Goal: Task Accomplishment & Management: Use online tool/utility

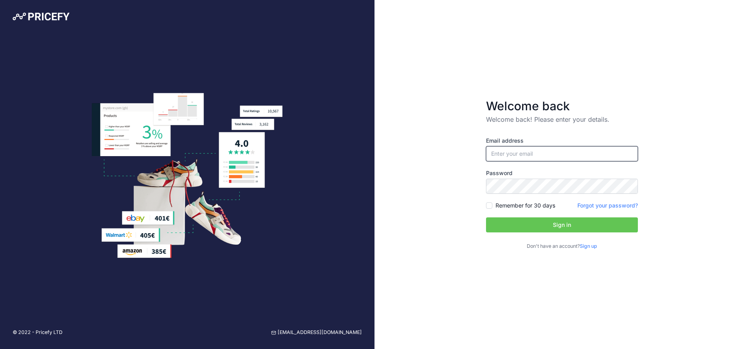
type input "[EMAIL_ADDRESS][DOMAIN_NAME]"
click at [584, 223] on button "Sign in" at bounding box center [562, 224] width 152 height 15
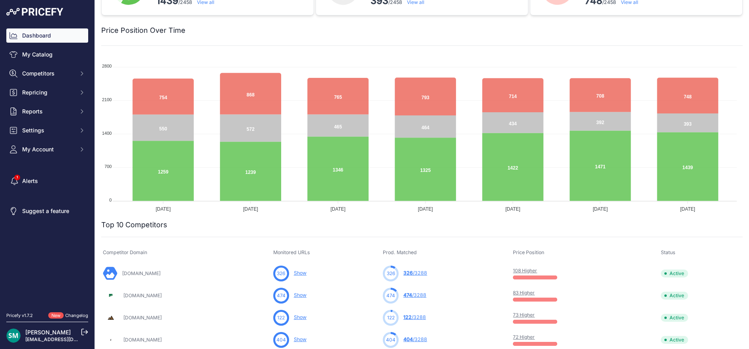
scroll to position [237, 0]
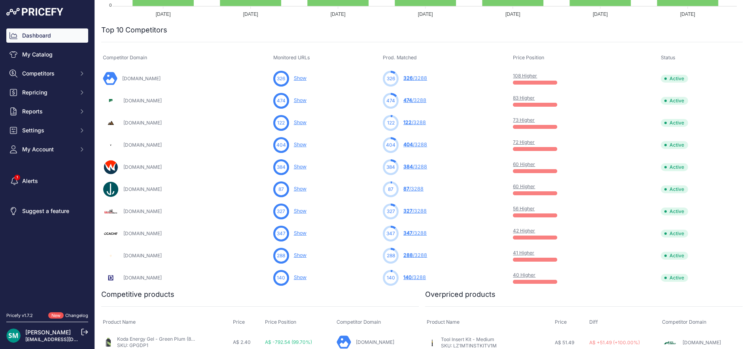
click at [535, 231] on link "42 Higher" at bounding box center [524, 231] width 22 height 6
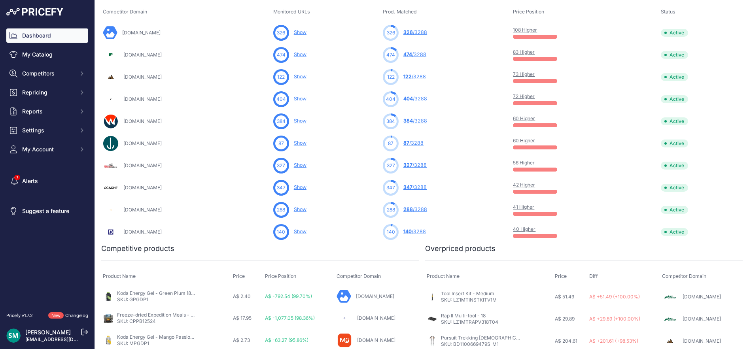
scroll to position [164, 0]
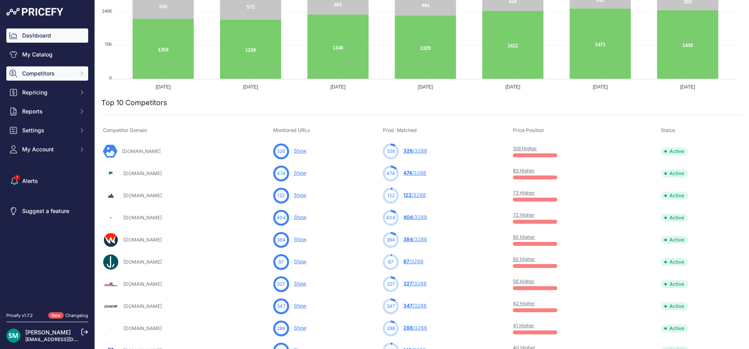
click at [53, 77] on span "Competitors" at bounding box center [48, 74] width 52 height 8
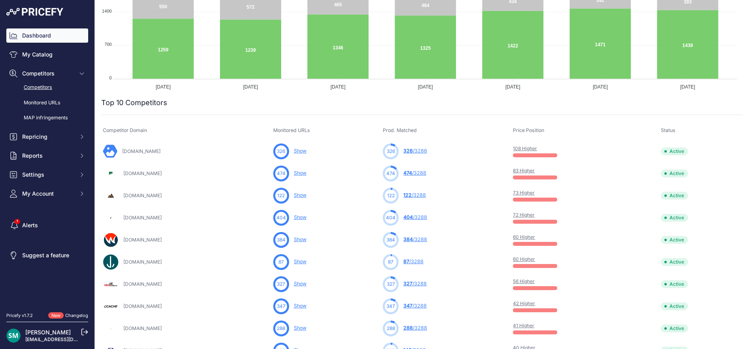
click at [40, 85] on link "Competitors" at bounding box center [47, 88] width 82 height 14
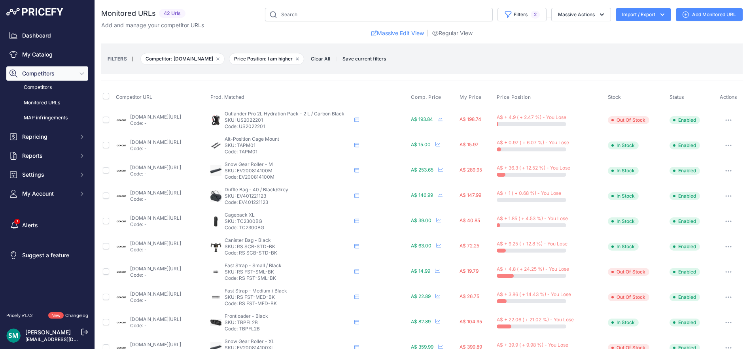
click at [653, 20] on button "Import / Export" at bounding box center [643, 14] width 55 height 13
click at [646, 42] on div "Export" at bounding box center [642, 45] width 63 height 14
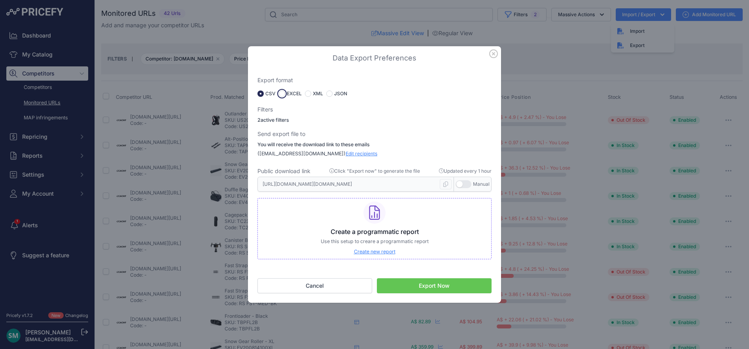
click at [284, 94] on input "radio" at bounding box center [282, 94] width 6 height 6
radio input "true"
type input "https://s3.us-west-2.amazonaws.com/download.pricefy.io/exports/monitored-urls/1…"
click at [426, 281] on button "Export Now" at bounding box center [434, 285] width 115 height 15
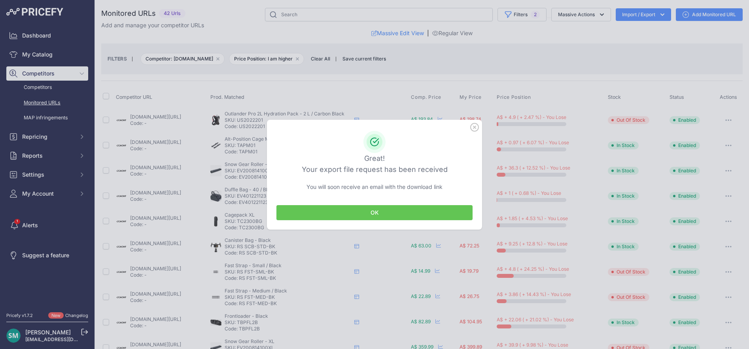
click at [409, 215] on button "OK" at bounding box center [374, 212] width 196 height 15
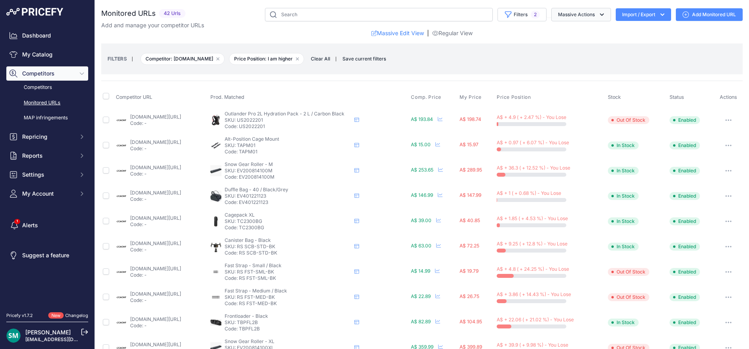
click at [583, 15] on button "Massive Actions" at bounding box center [581, 14] width 60 height 13
click at [517, 19] on button "Filters 2" at bounding box center [521, 14] width 49 height 13
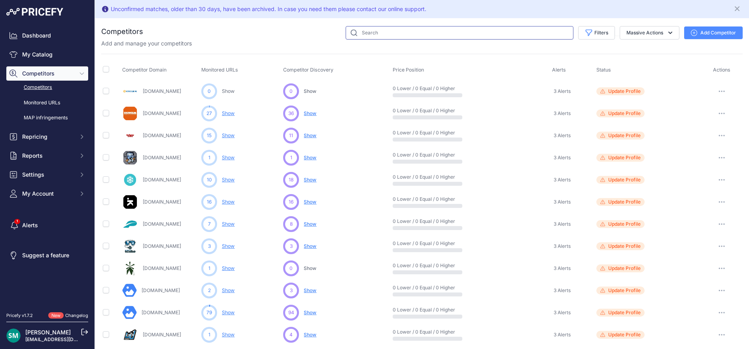
click at [514, 34] on input "text" at bounding box center [460, 32] width 228 height 13
type input "crooze"
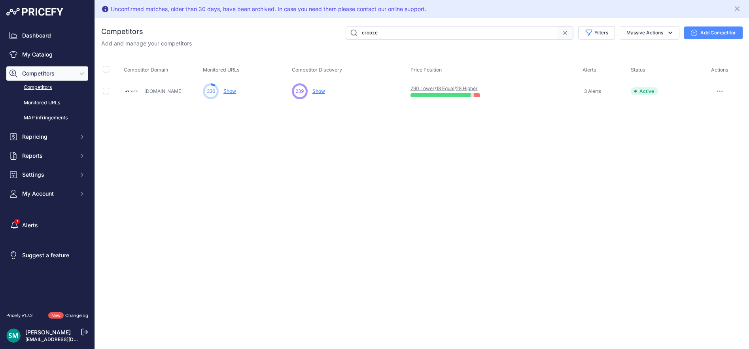
click at [473, 89] on link "28 Higher" at bounding box center [467, 88] width 22 height 6
click at [65, 139] on span "Repricing" at bounding box center [48, 137] width 52 height 8
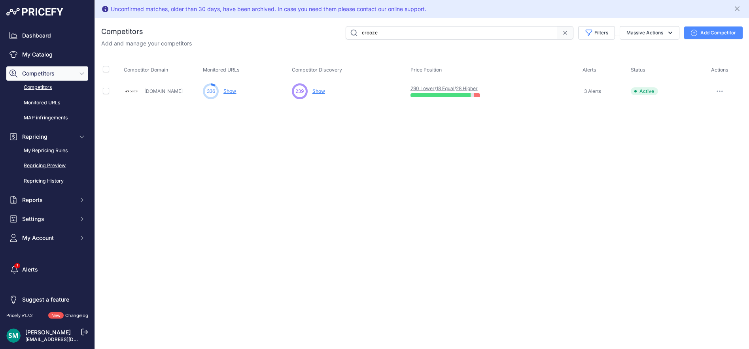
click at [55, 164] on link "Repricing Preview" at bounding box center [47, 166] width 82 height 14
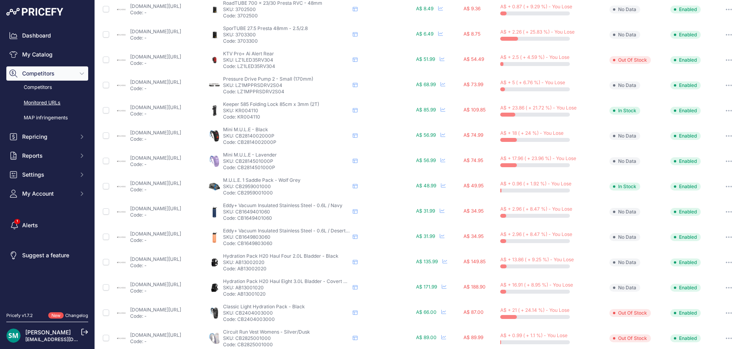
scroll to position [297, 0]
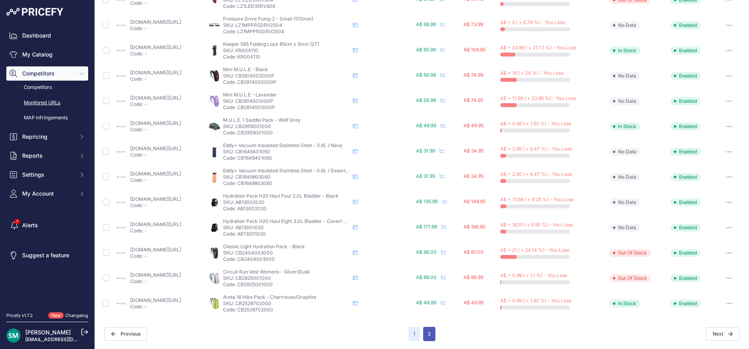
click at [430, 338] on button "2" at bounding box center [429, 334] width 12 height 14
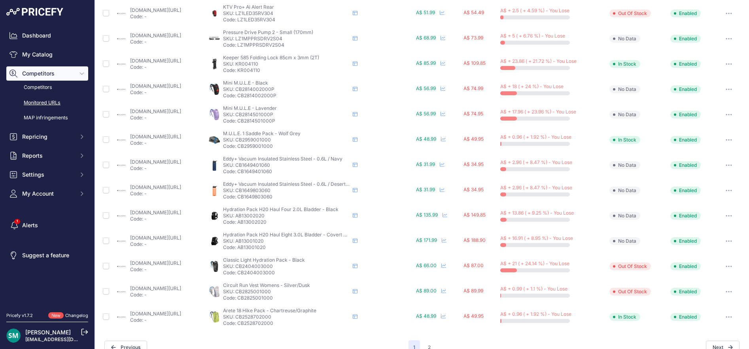
scroll to position [311, 0]
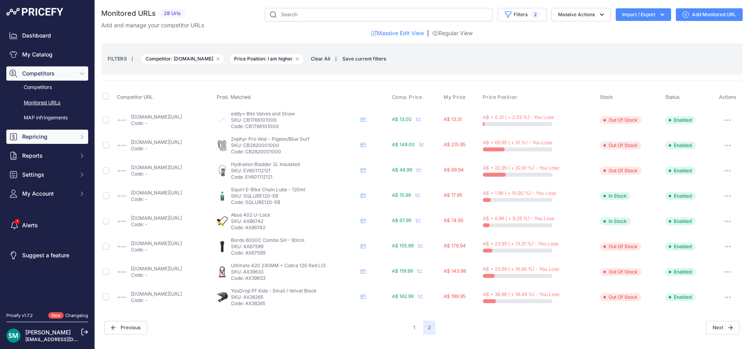
click at [53, 139] on span "Repricing" at bounding box center [48, 137] width 52 height 8
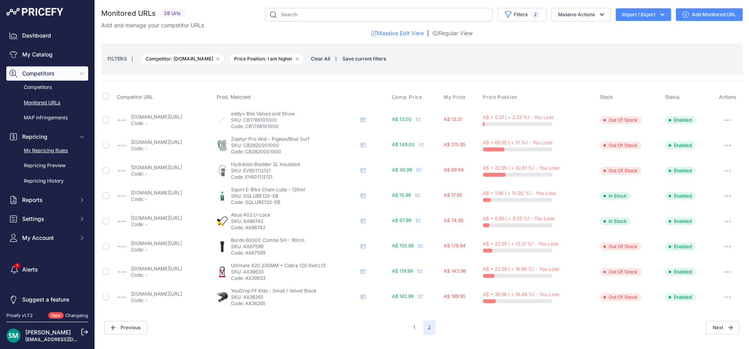
click at [47, 149] on link "My Repricing Rules" at bounding box center [47, 151] width 82 height 14
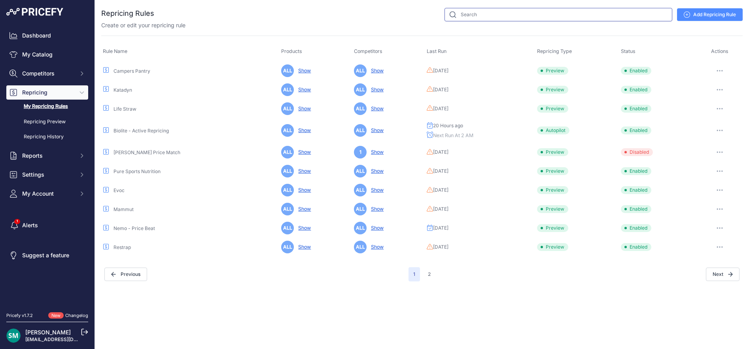
click at [600, 11] on input "text" at bounding box center [558, 14] width 228 height 13
type input "abus"
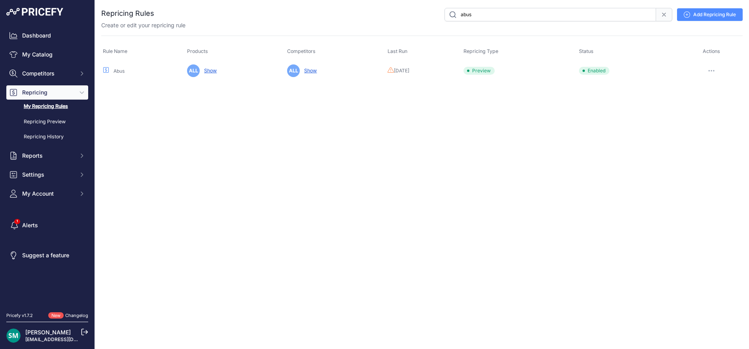
click at [713, 70] on icon "button" at bounding box center [711, 71] width 6 height 2
click at [709, 100] on button "Run Preview" at bounding box center [715, 100] width 51 height 13
click at [712, 71] on icon "button" at bounding box center [711, 70] width 1 height 1
click at [710, 101] on button "Run Preview" at bounding box center [715, 100] width 51 height 13
click at [53, 123] on link "Repricing Preview" at bounding box center [47, 122] width 82 height 14
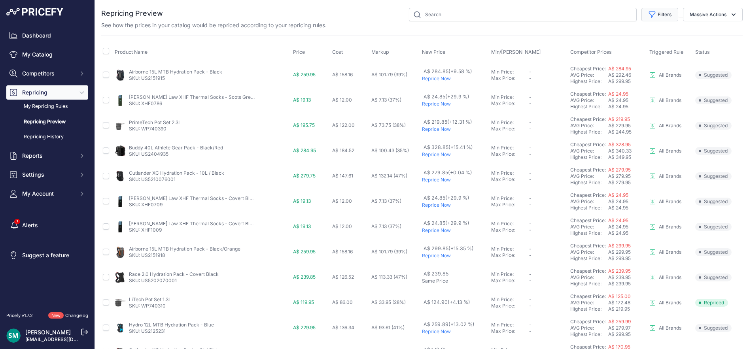
click at [651, 17] on button "Filters" at bounding box center [659, 14] width 37 height 13
click at [629, 44] on select "Select an option Orca Abus Black Diamond XTM All Brands Restrap Nemo - Price Be…" at bounding box center [634, 45] width 76 height 13
select select "9286"
click at [596, 39] on select "Select an option Orca Abus Black Diamond XTM All Brands Restrap Nemo - Price Be…" at bounding box center [634, 45] width 76 height 13
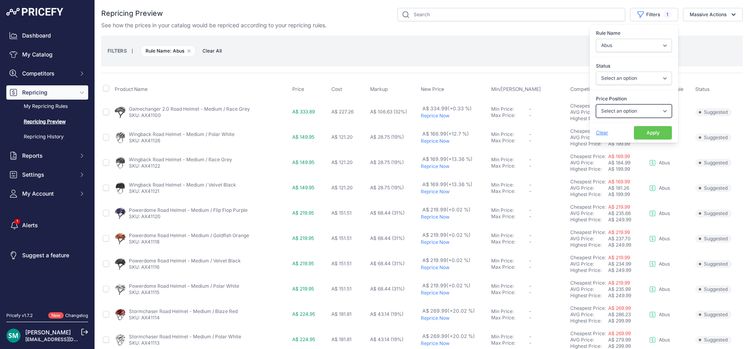
click at [614, 113] on select "Select an option I am higher Same price I am lower" at bounding box center [634, 110] width 76 height 13
select select "1"
click at [596, 104] on select "Select an option I am higher Same price I am lower" at bounding box center [634, 110] width 76 height 13
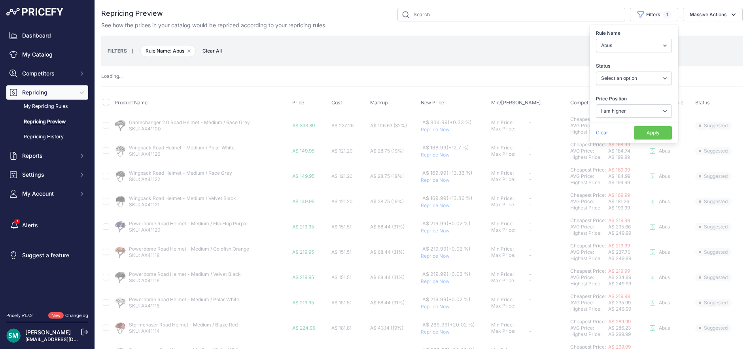
click at [640, 132] on button "Apply" at bounding box center [653, 132] width 38 height 13
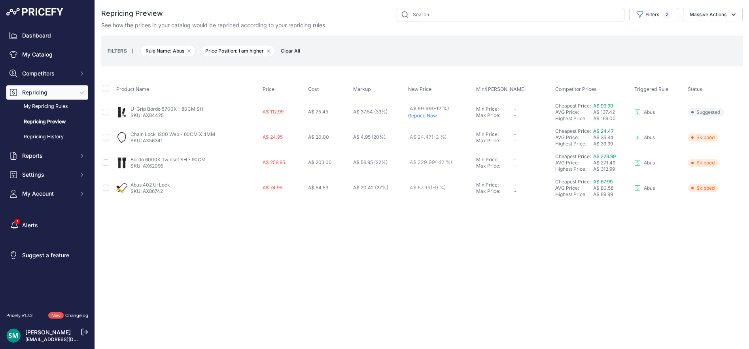
drag, startPoint x: 211, startPoint y: 160, endPoint x: 131, endPoint y: 160, distance: 79.5
click at [131, 160] on div "Bordo 6000K Twinset SH - 90CM SKU: AX62095" at bounding box center [187, 163] width 143 height 13
drag, startPoint x: 156, startPoint y: 193, endPoint x: 144, endPoint y: 193, distance: 11.5
click at [144, 193] on p "SKU: AX86742" at bounding box center [150, 191] width 40 height 6
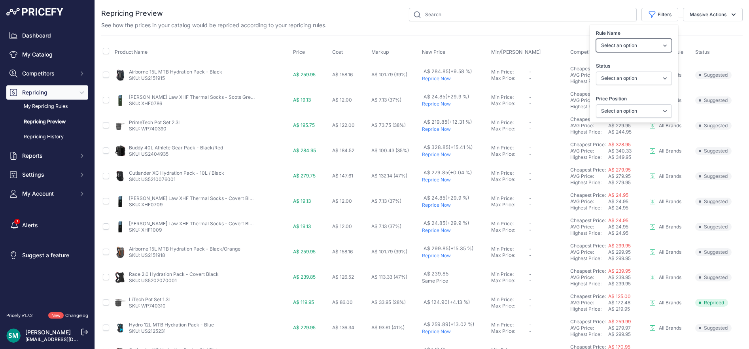
drag, startPoint x: 0, startPoint y: 0, endPoint x: 641, endPoint y: 52, distance: 642.7
click at [641, 48] on select "Select an option Orca Abus Black Diamond XTM All Brands Restrap Nemo - Price Be…" at bounding box center [634, 45] width 76 height 13
select select "9286"
click at [596, 39] on select "Select an option Orca Abus Black Diamond XTM All Brands Restrap Nemo - Price Be…" at bounding box center [634, 45] width 76 height 13
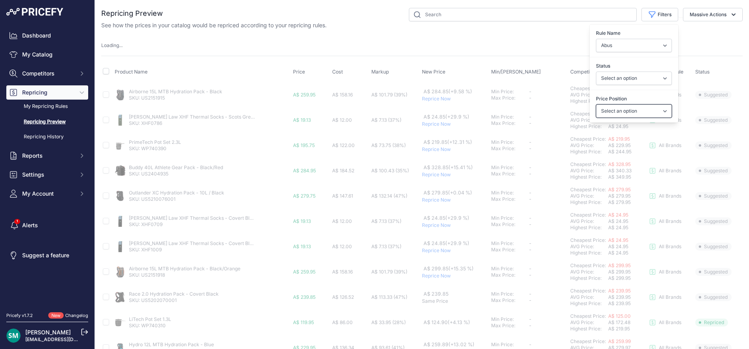
click at [619, 112] on select "Select an option I am higher Same price I am lower" at bounding box center [634, 110] width 76 height 13
select select "1"
click at [596, 104] on select "Select an option I am higher Same price I am lower" at bounding box center [634, 110] width 76 height 13
select select
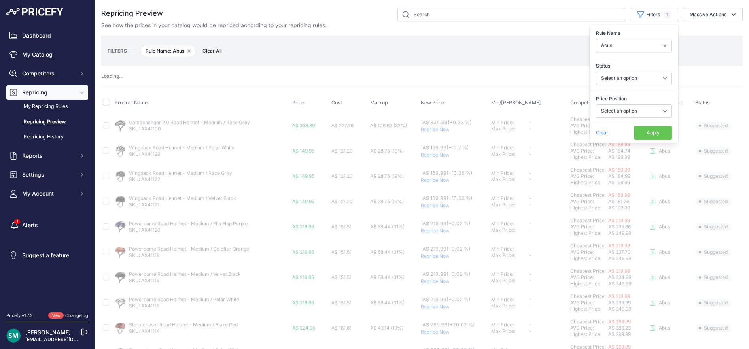
click at [639, 130] on button "Apply" at bounding box center [653, 132] width 38 height 13
